Goal: Task Accomplishment & Management: Complete application form

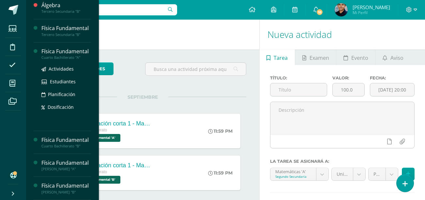
scroll to position [117, 0]
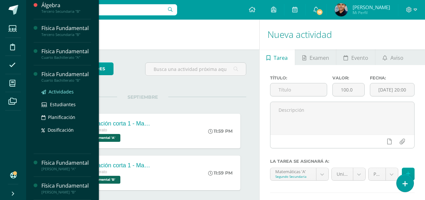
click at [71, 88] on span "Actividades" at bounding box center [61, 91] width 25 height 6
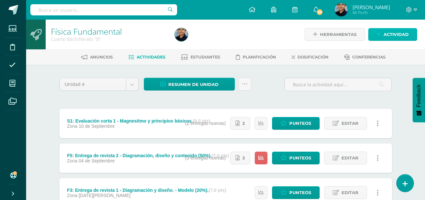
click at [405, 36] on span "Actividad" at bounding box center [396, 34] width 25 height 12
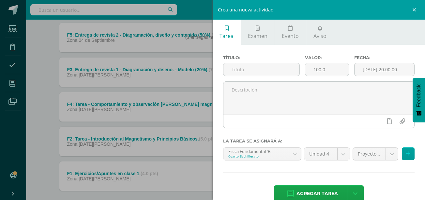
scroll to position [79, 0]
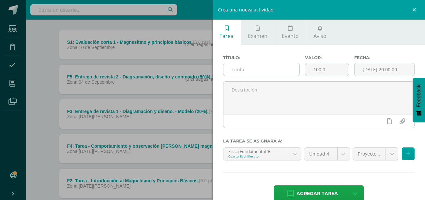
click at [258, 67] on input "text" at bounding box center [262, 69] width 76 height 13
drag, startPoint x: 337, startPoint y: 70, endPoint x: 291, endPoint y: 74, distance: 46.2
click at [291, 74] on div "Título: S1: Auto y Coevaluación Valor: 100.0 Fecha: 2025-09-10 20:00:00" at bounding box center [319, 68] width 197 height 26
click at [291, 67] on input "S1: Auto y Coevaluación" at bounding box center [262, 69] width 76 height 13
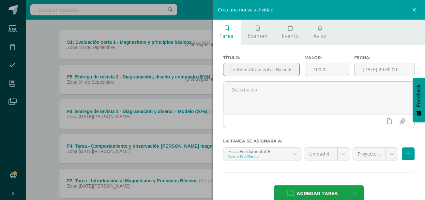
scroll to position [0, 64]
type input "S1: Auto y Coevaluación (Magnetismo/Conceptos Básicos)"
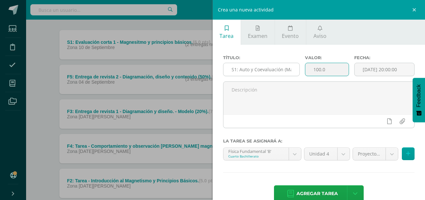
drag, startPoint x: 331, startPoint y: 71, endPoint x: 290, endPoint y: 75, distance: 41.4
click at [290, 75] on div "Título: S1: Auto y Coevaluación (Magnetismo/Conceptos Básicos) Valor: 100.0 Fec…" at bounding box center [319, 68] width 197 height 26
type input "6"
click at [393, 75] on input "2025-09-10 20:00:00" at bounding box center [385, 69] width 60 height 13
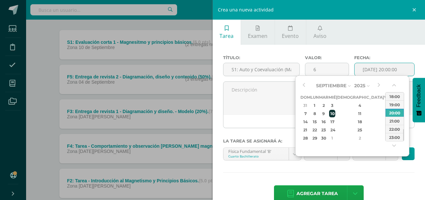
click at [335, 113] on div "10" at bounding box center [332, 114] width 6 height 8
type input "2025-09-10 20:00"
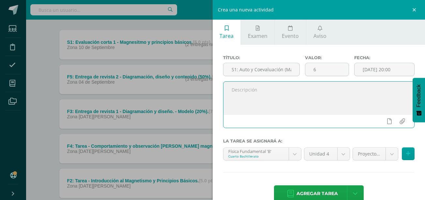
click at [240, 93] on textarea at bounding box center [319, 98] width 191 height 33
click at [366, 154] on body "Estudiantes Disciplina Asistencia Mis cursos Archivos Soporte Centro de ayuda Ú…" at bounding box center [212, 98] width 425 height 355
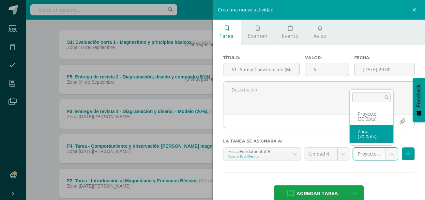
select select "48355"
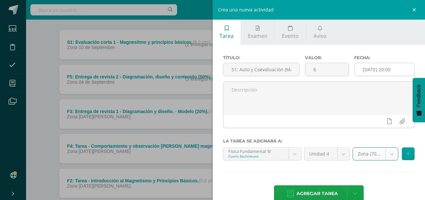
click at [375, 71] on input "2025-09-10 20:00" at bounding box center [385, 69] width 60 height 13
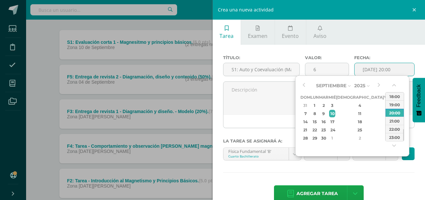
click at [402, 67] on input "2025-09-10 20:00" at bounding box center [385, 69] width 60 height 13
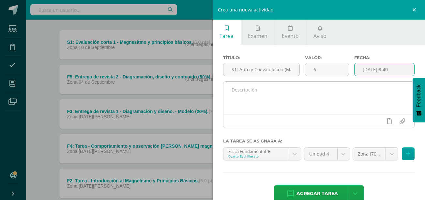
type input "2025-09-10 09:40"
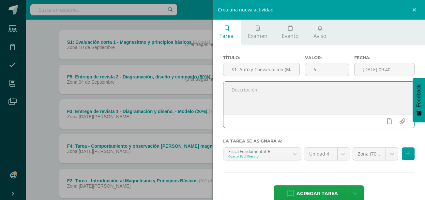
click at [358, 103] on textarea at bounding box center [319, 98] width 191 height 33
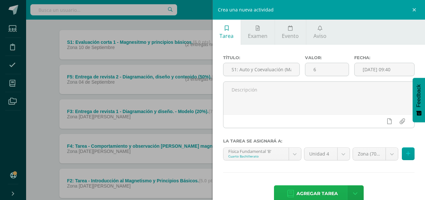
click at [305, 191] on span "Agregar tarea" at bounding box center [317, 193] width 41 height 16
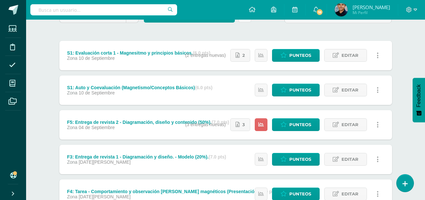
scroll to position [67, 0]
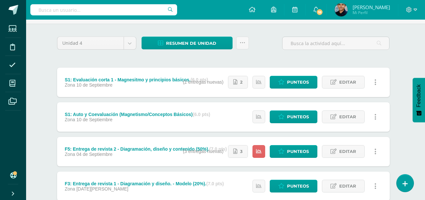
scroll to position [41, 2]
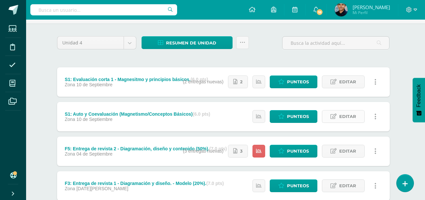
click at [347, 117] on span "Editar" at bounding box center [348, 116] width 17 height 12
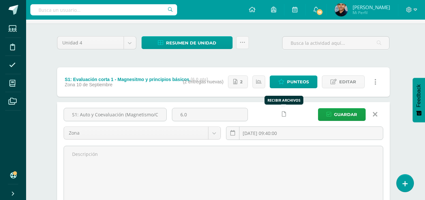
click at [282, 116] on icon at bounding box center [284, 114] width 4 height 6
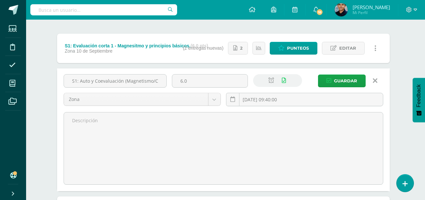
scroll to position [76, 2]
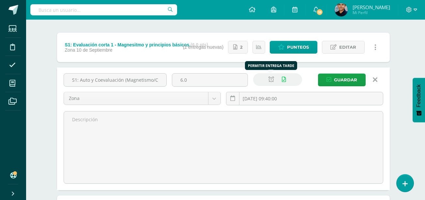
click at [272, 78] on icon at bounding box center [272, 80] width 6 height 6
click at [342, 72] on div "S1: Auto y Coevaluación (Magnetismo/Conceptos Básicos) 6.0 Zona Zona Proyecto 2…" at bounding box center [223, 128] width 333 height 123
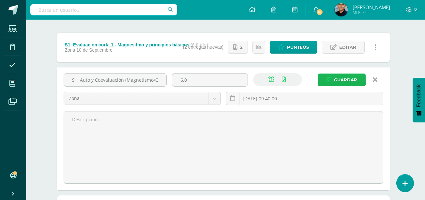
click at [340, 75] on span "Guardar" at bounding box center [345, 80] width 23 height 12
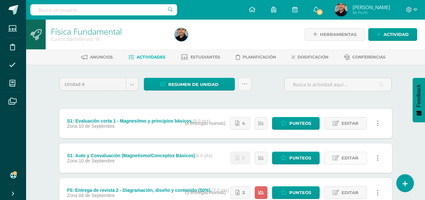
click at [348, 157] on span "Editar" at bounding box center [350, 158] width 17 height 12
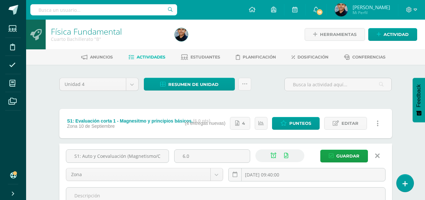
click at [380, 155] on link at bounding box center [378, 156] width 17 height 12
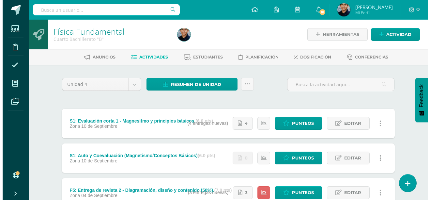
scroll to position [19, 0]
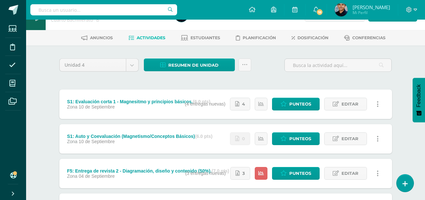
click at [376, 106] on link at bounding box center [378, 104] width 13 height 13
click at [356, 137] on link "Eliminar" at bounding box center [365, 135] width 67 height 10
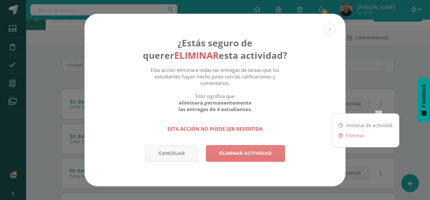
click at [246, 152] on link "Eliminar actividad" at bounding box center [245, 153] width 79 height 17
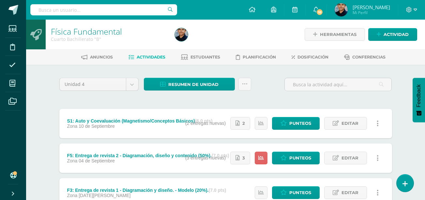
scroll to position [16, 0]
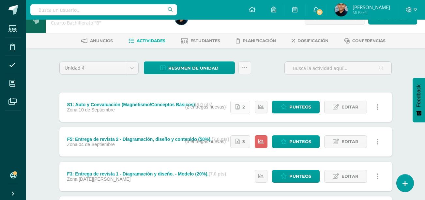
click at [242, 108] on link "2" at bounding box center [240, 107] width 20 height 13
click at [303, 108] on span "Punteos" at bounding box center [301, 107] width 22 height 12
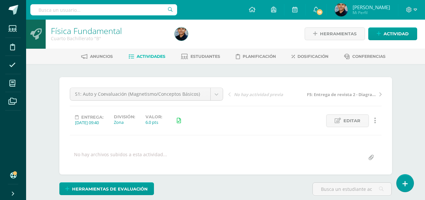
scroll to position [1, 0]
click at [358, 122] on span "Editar" at bounding box center [352, 120] width 17 height 12
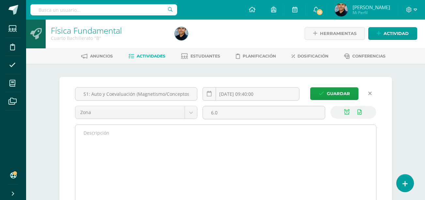
click at [261, 138] on textarea at bounding box center [225, 166] width 301 height 82
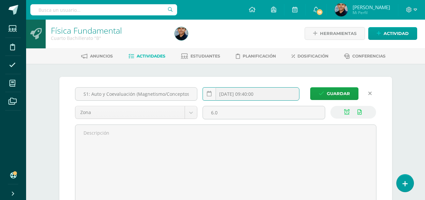
click at [278, 92] on input "2025-09-10 09:40:00" at bounding box center [251, 93] width 96 height 13
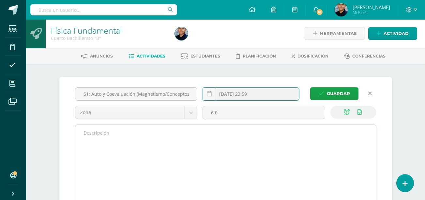
type input "2025-09-10 23:59"
click at [126, 155] on textarea at bounding box center [225, 166] width 301 height 82
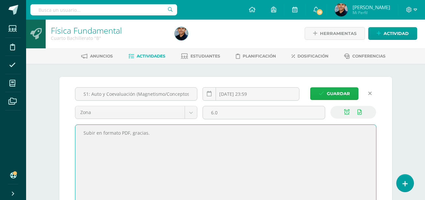
type textarea "Subir en formato PDF, gracias."
click at [334, 95] on span "Guardar" at bounding box center [338, 93] width 23 height 12
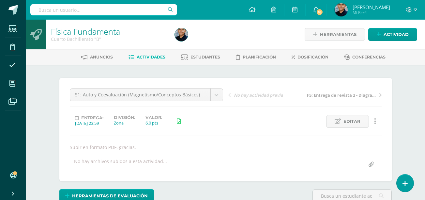
click at [134, 122] on div "Zona" at bounding box center [124, 123] width 21 height 6
